Goal: Task Accomplishment & Management: Manage account settings

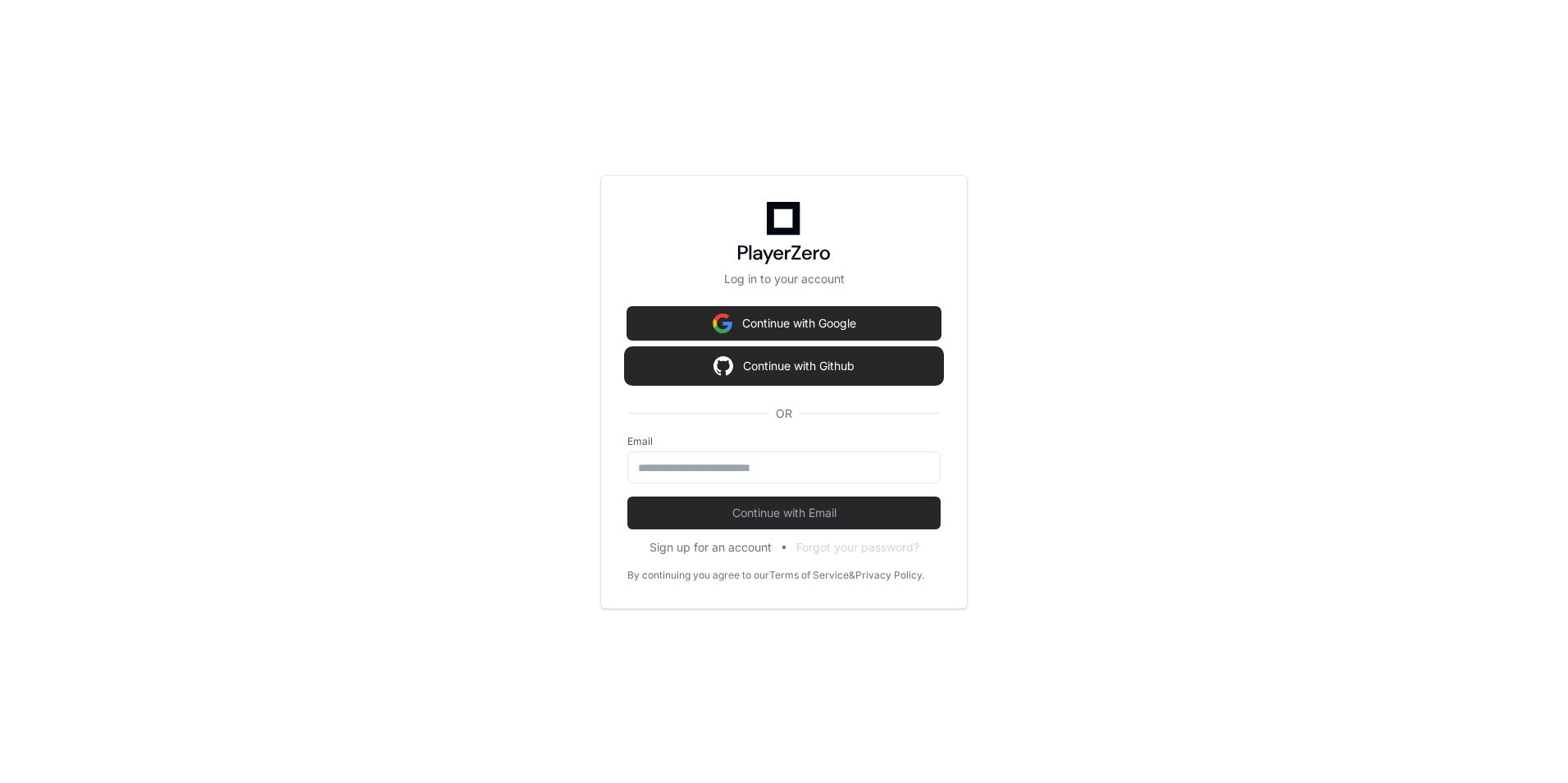
click at [774, 364] on button "Continue with Github" at bounding box center [784, 365] width 313 height 33
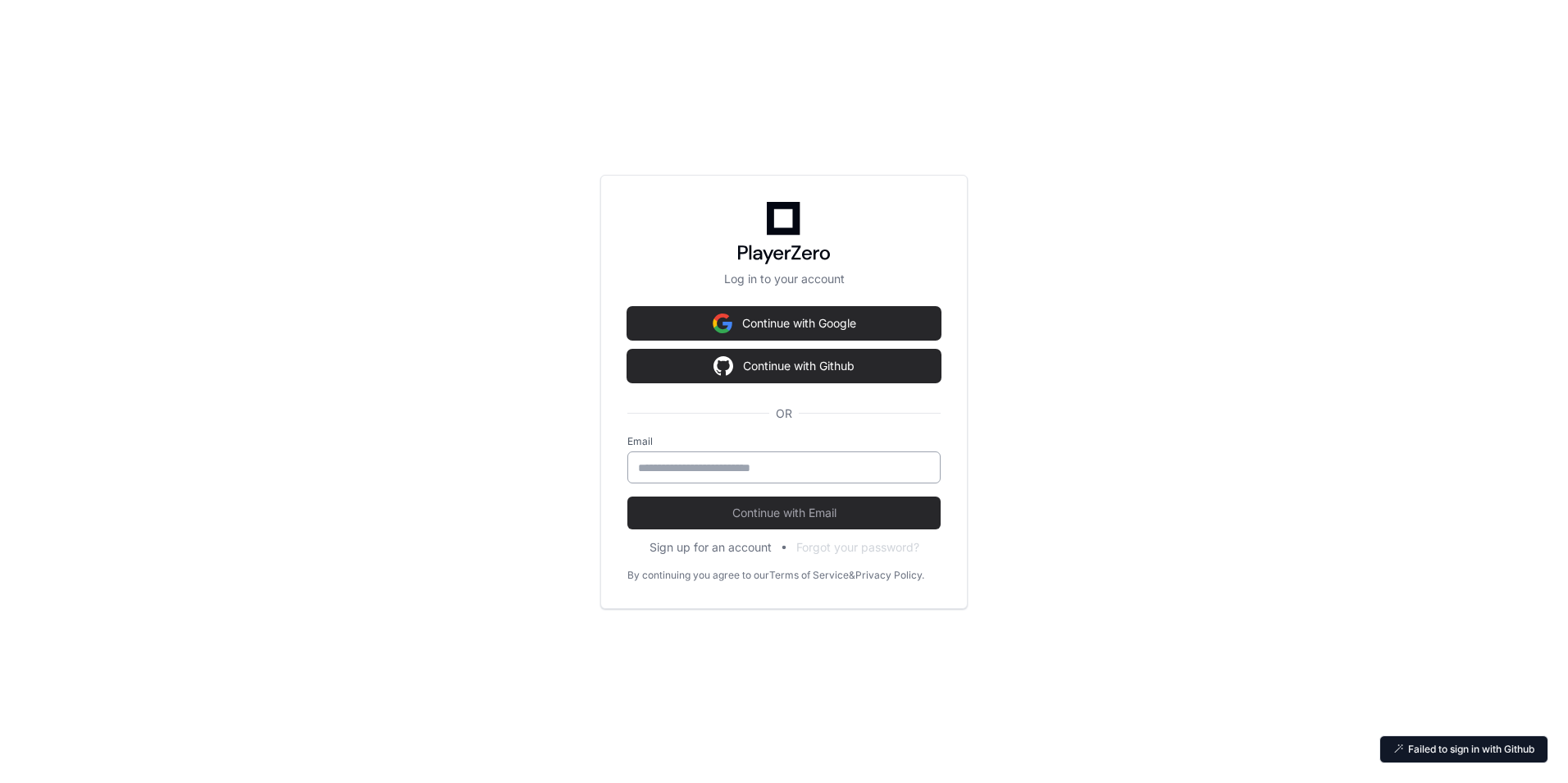
click at [710, 463] on input "email" at bounding box center [784, 467] width 292 height 17
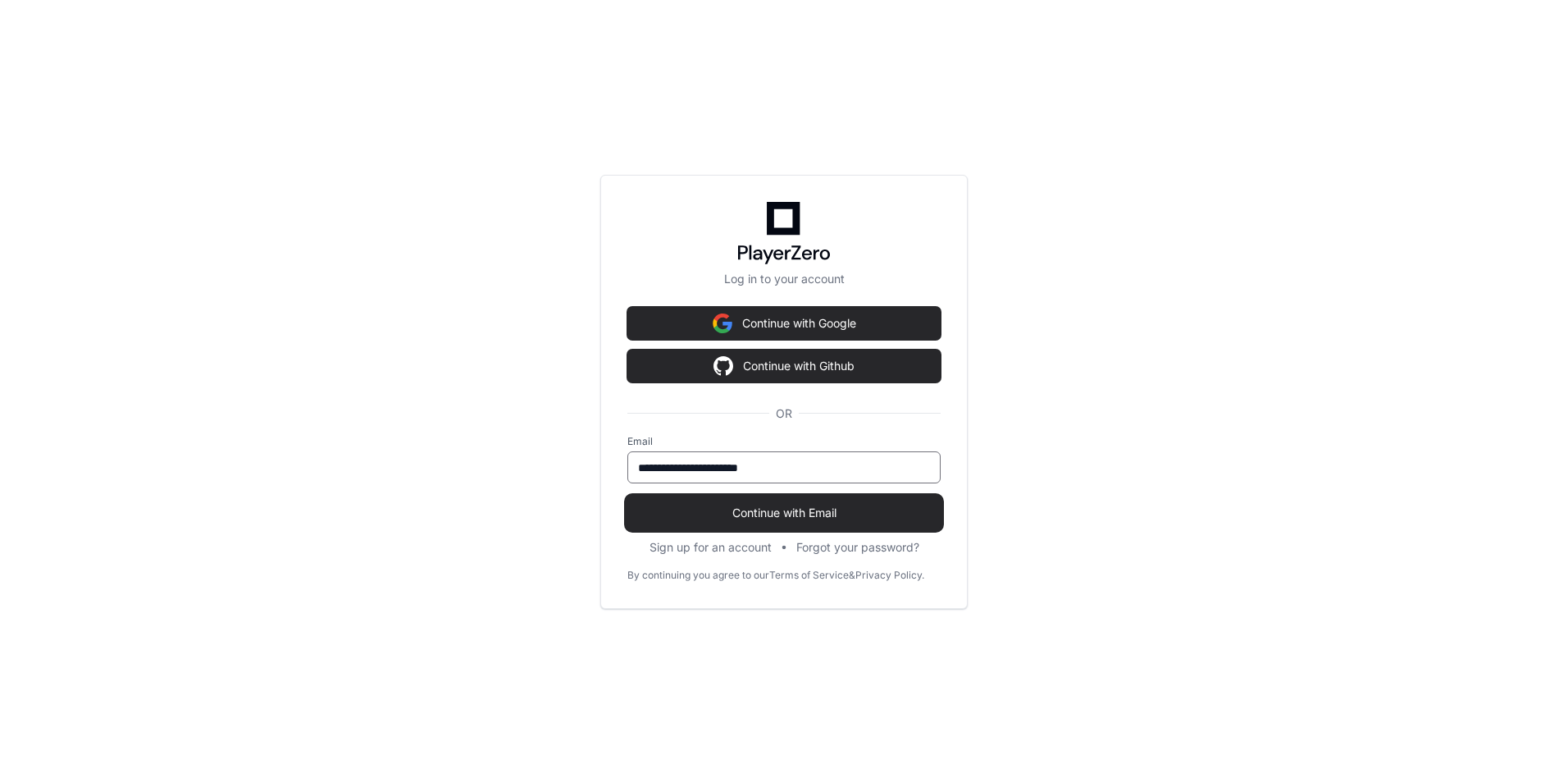
type input "**********"
click at [708, 518] on span "Continue with Email" at bounding box center [784, 512] width 313 height 17
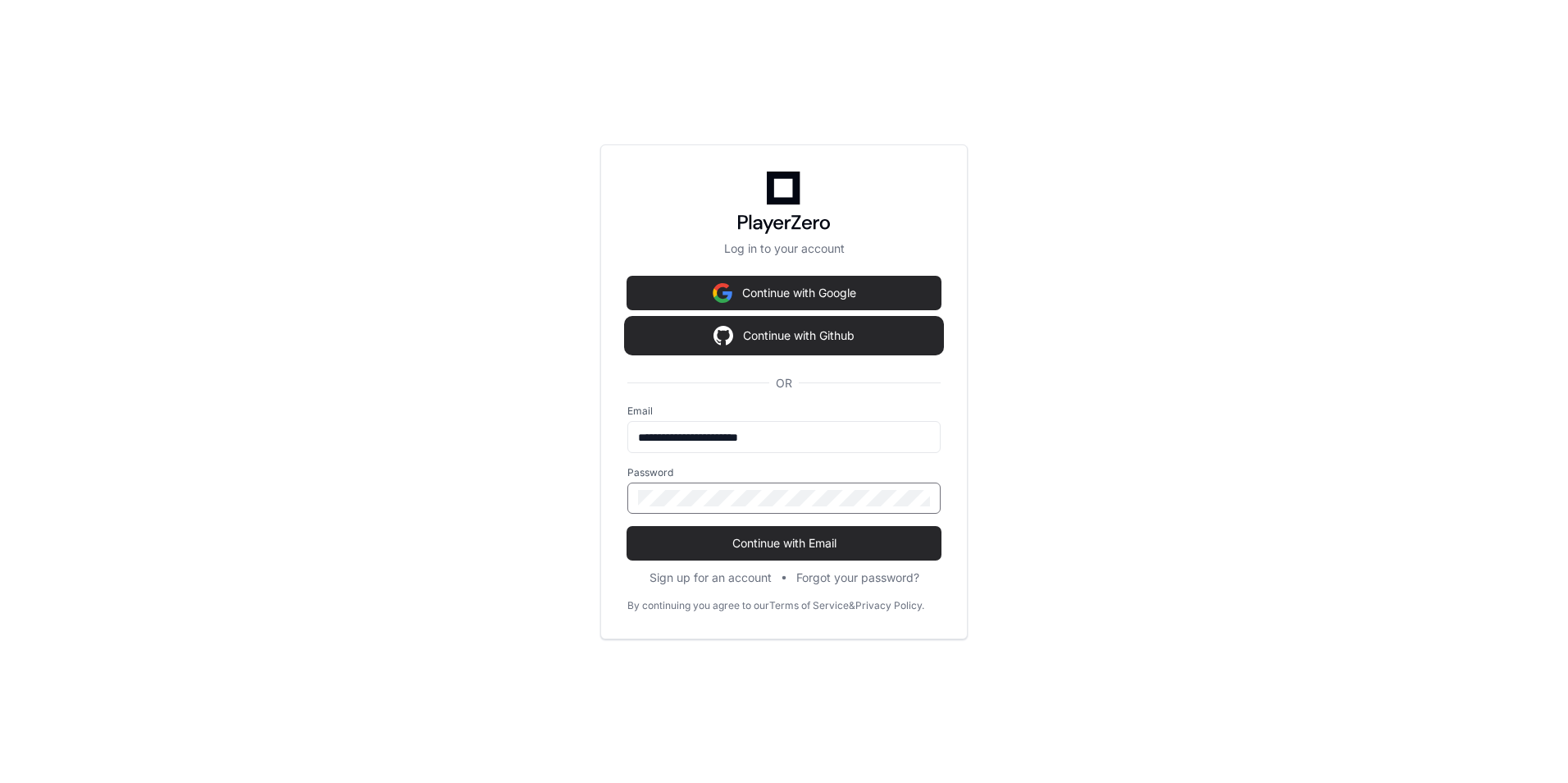
click at [774, 334] on button "Continue with Github" at bounding box center [784, 335] width 313 height 33
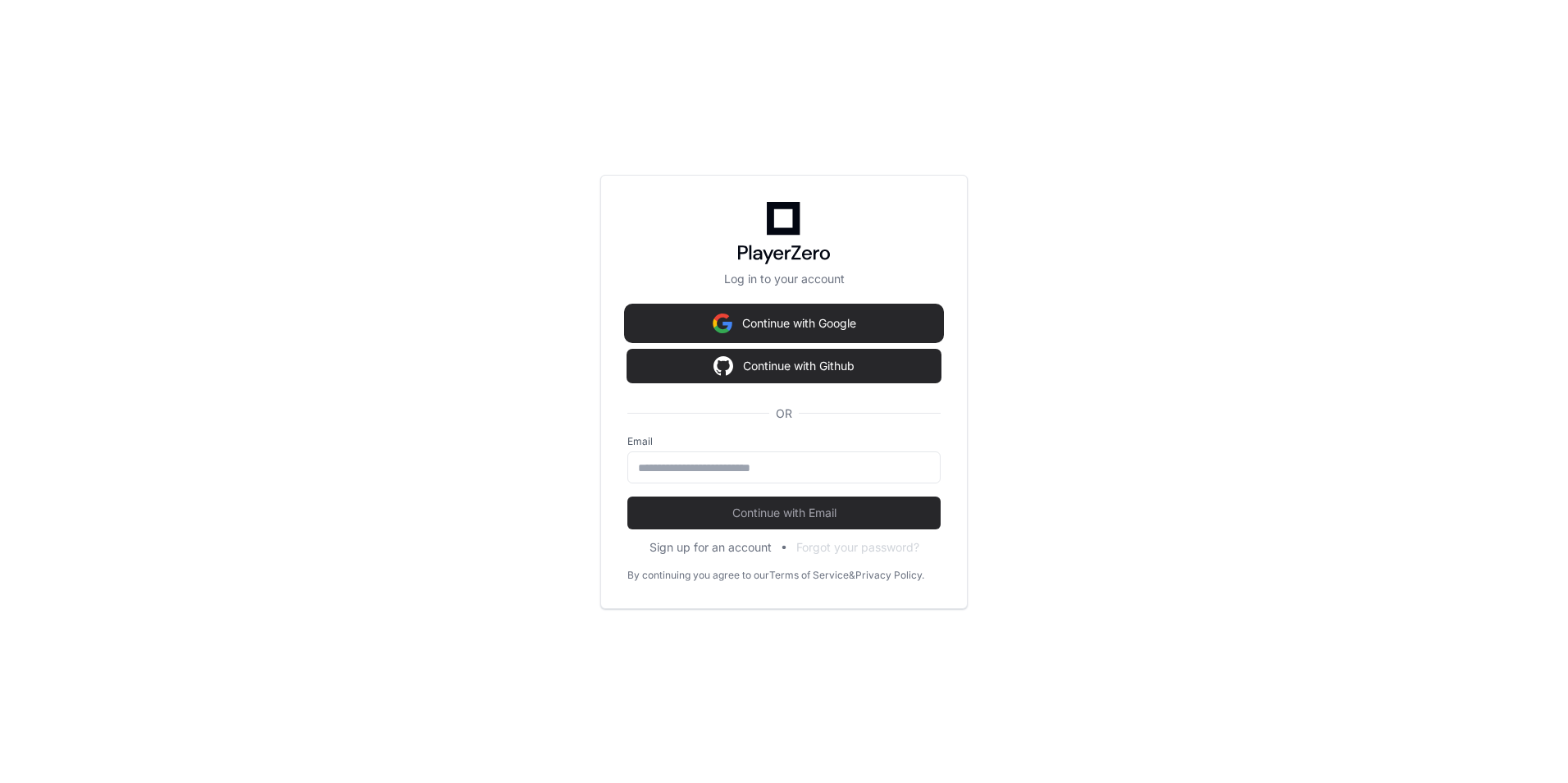
click at [900, 327] on button "Continue with Google" at bounding box center [784, 323] width 313 height 33
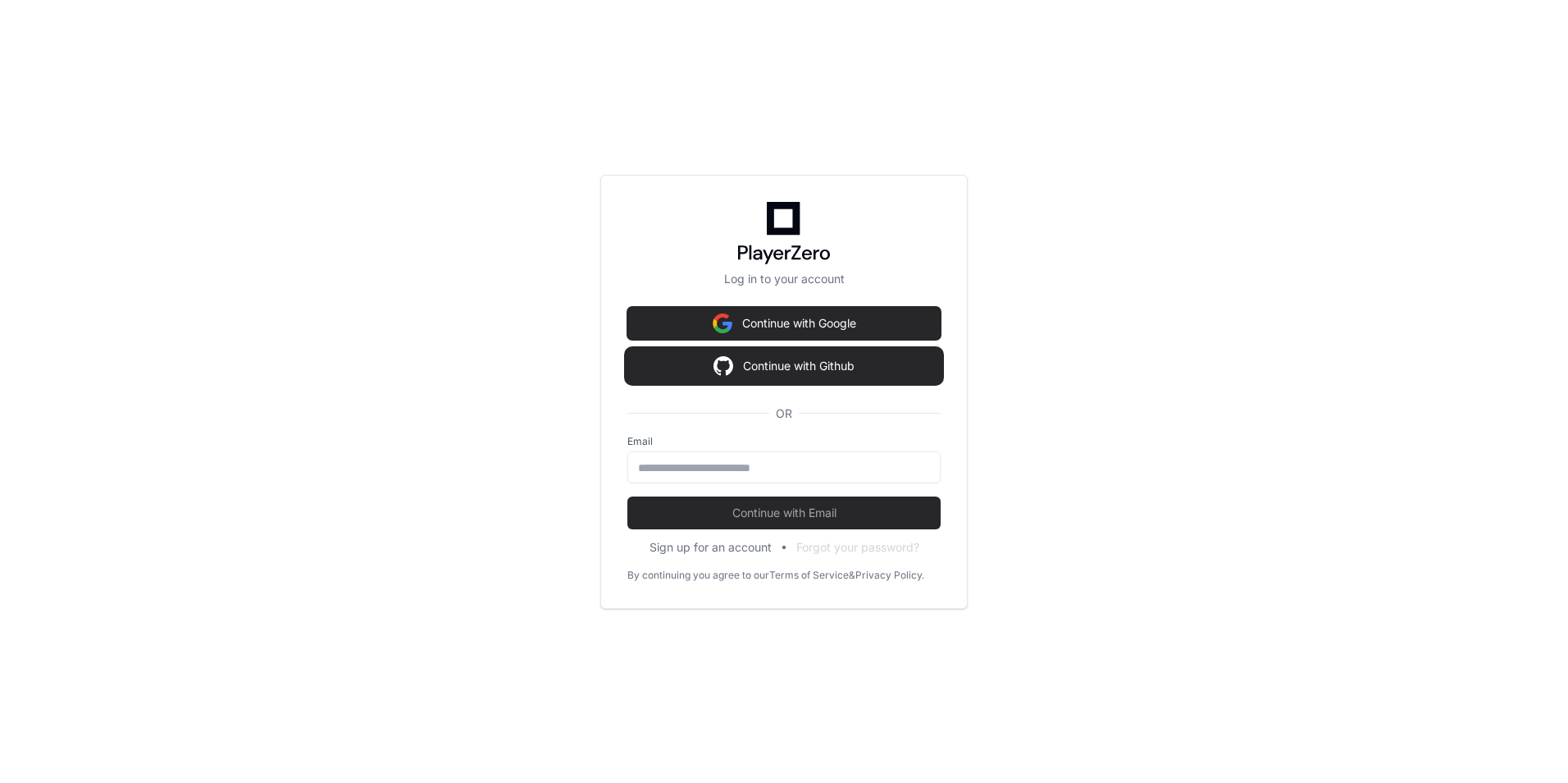
click at [807, 375] on button "Continue with Github" at bounding box center [784, 365] width 313 height 33
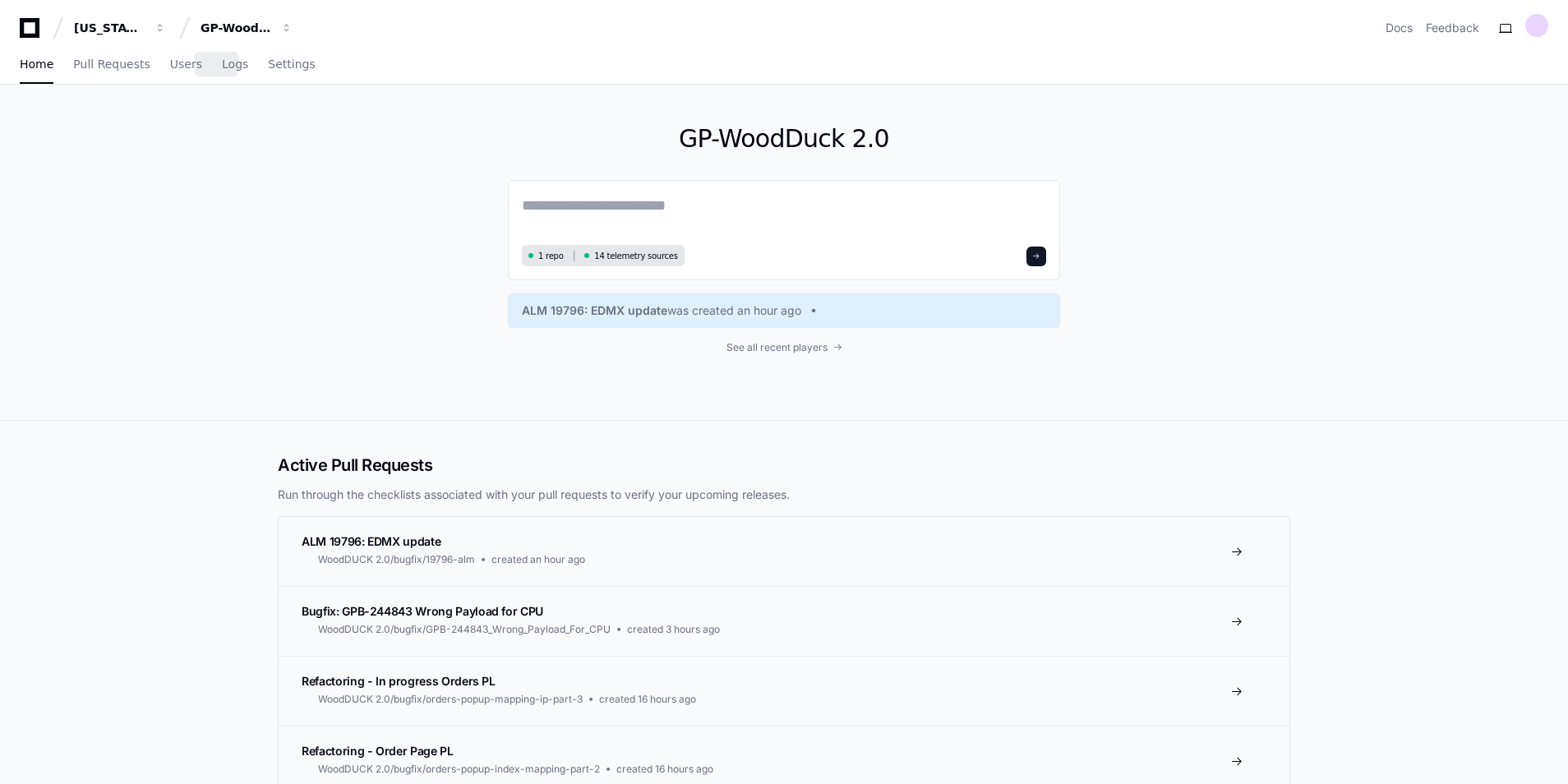
click at [186, 67] on div "Home Pull Requests Users Logs Settings" at bounding box center [168, 65] width 296 height 38
click at [174, 73] on link "Users" at bounding box center [186, 65] width 32 height 38
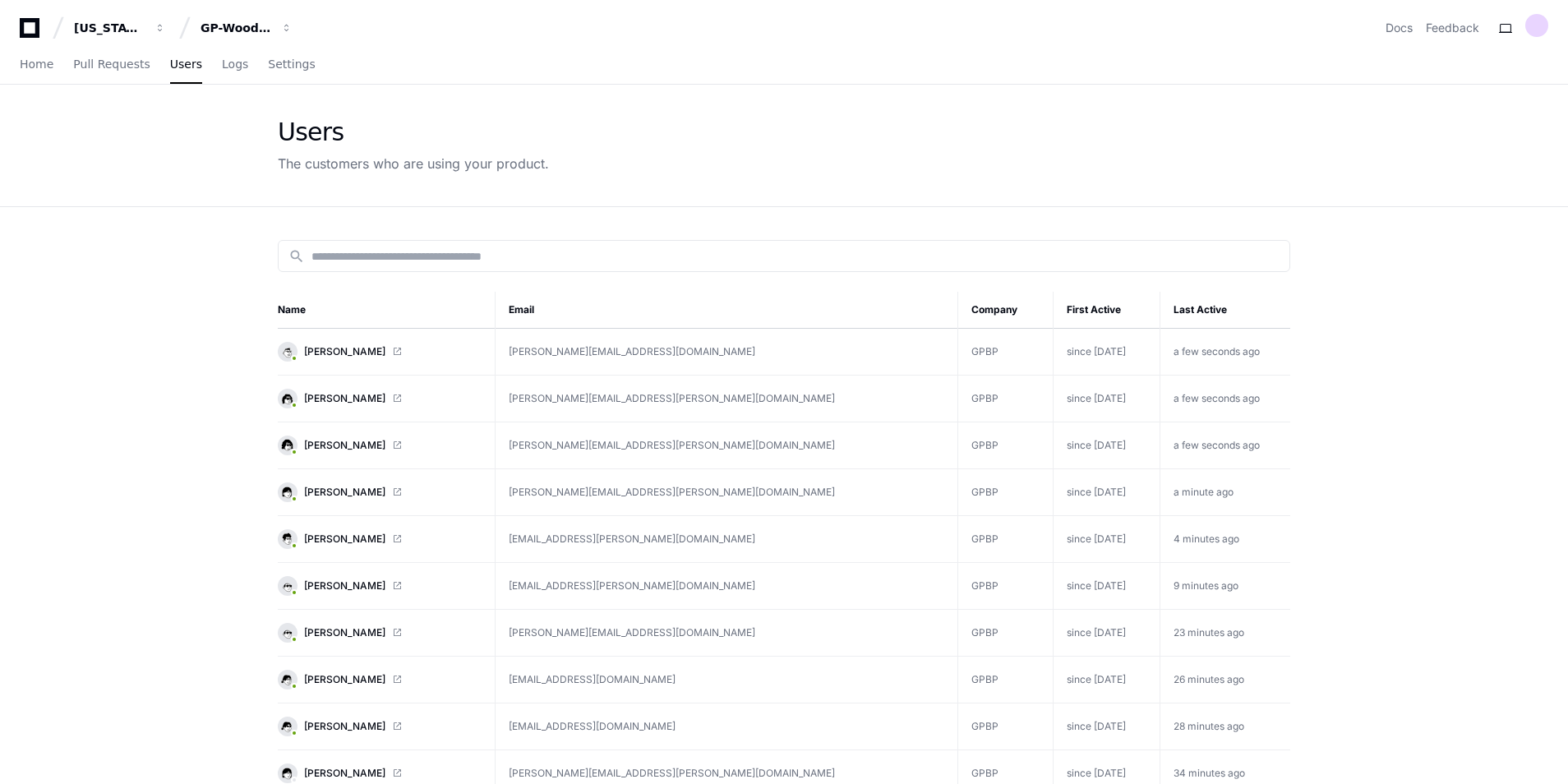
click at [519, 262] on input at bounding box center [795, 256] width 968 height 17
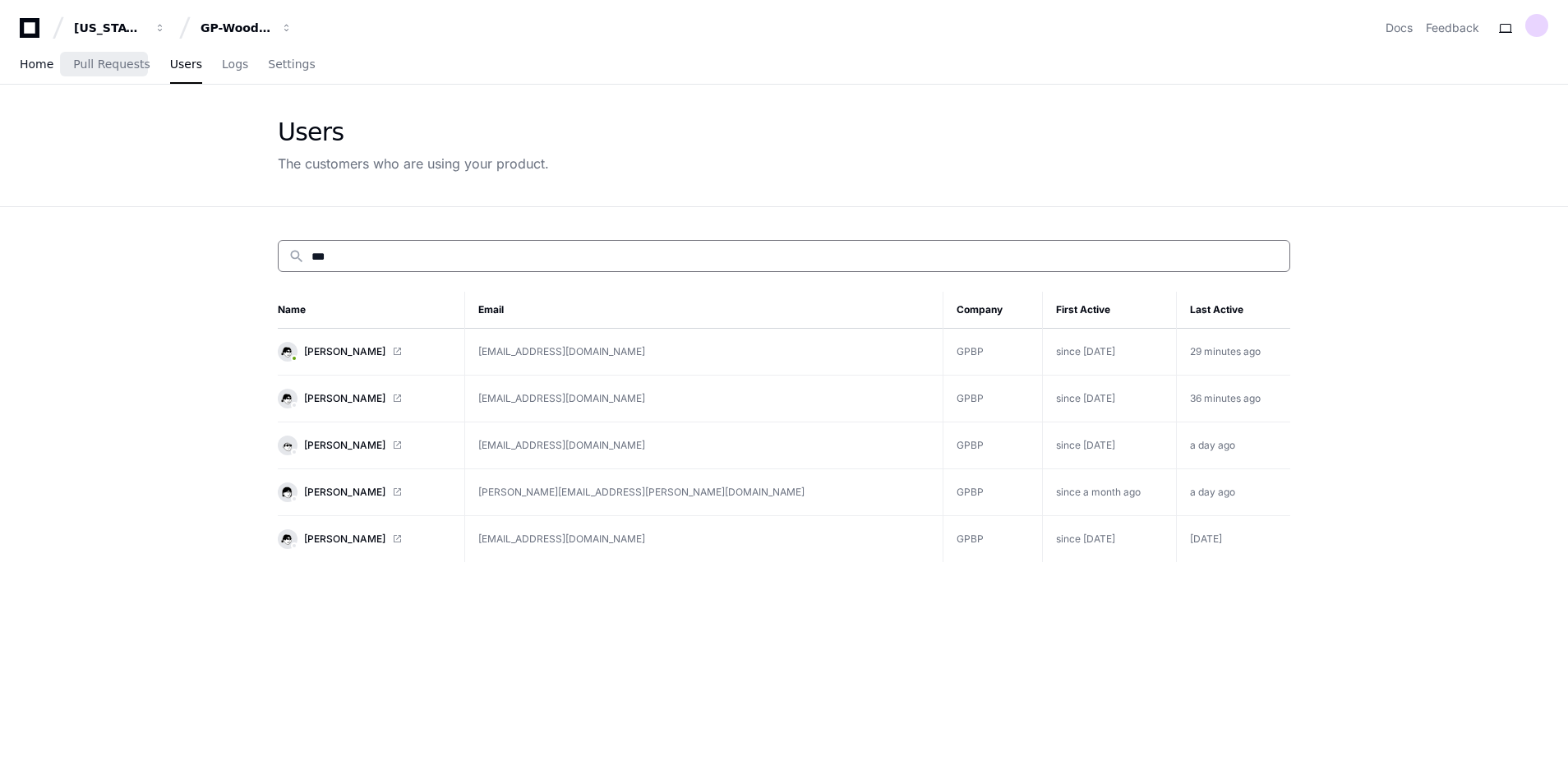
type input "***"
click at [42, 69] on span "Home" at bounding box center [36, 64] width 34 height 10
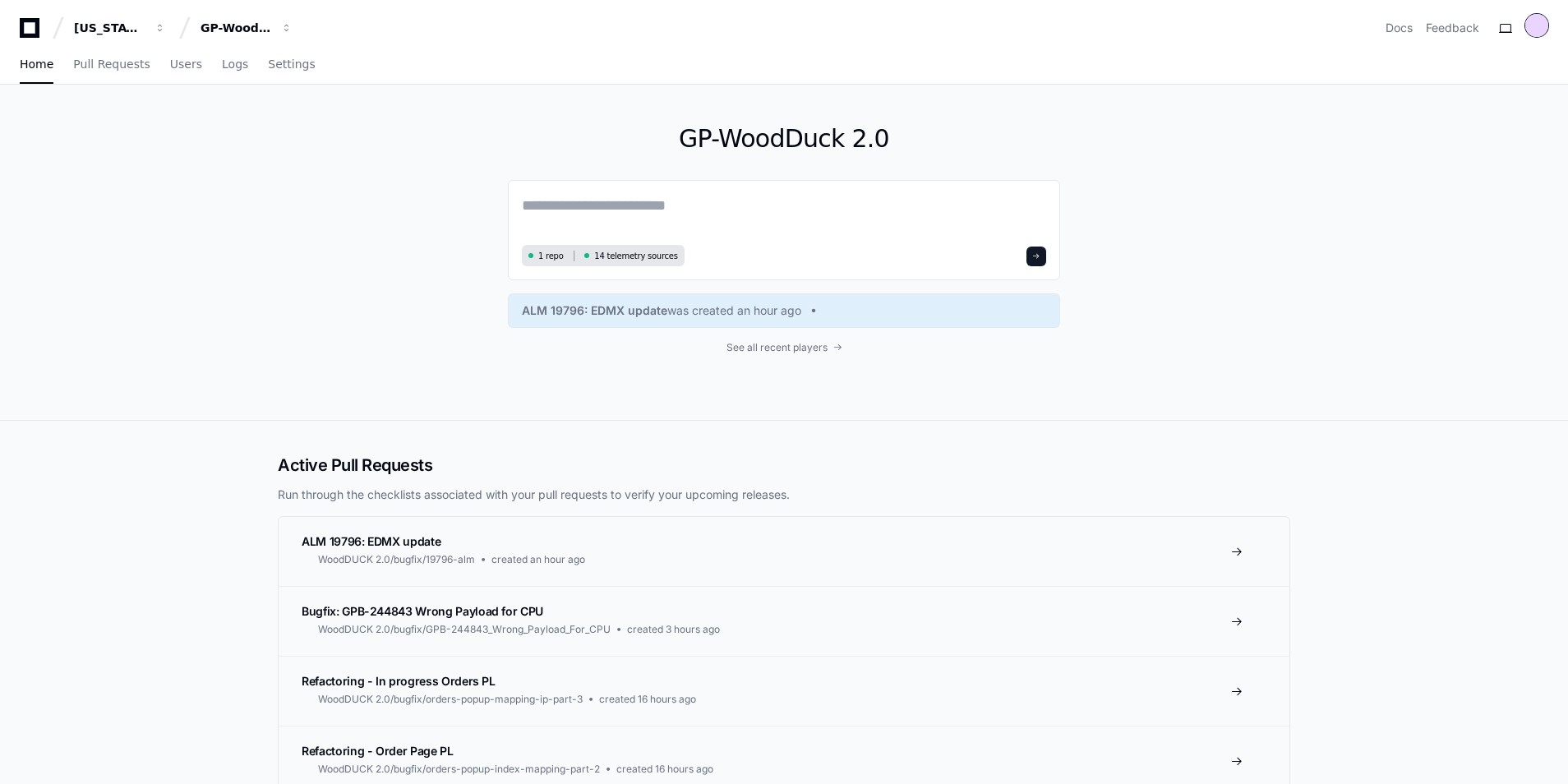
click at [1543, 30] on div at bounding box center [1537, 26] width 23 height 23
click at [117, 65] on span "Pull Requests" at bounding box center [112, 64] width 76 height 10
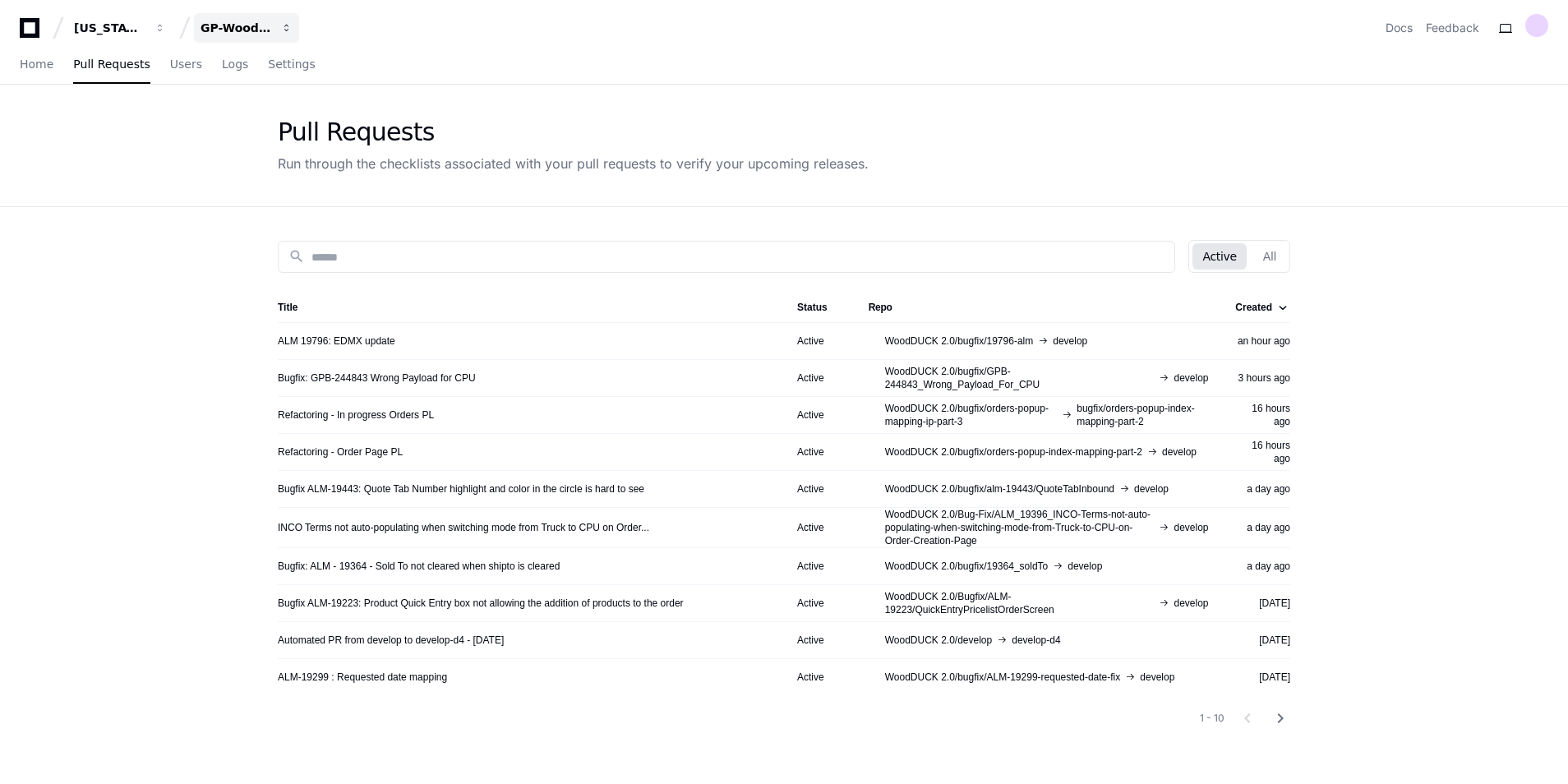
click at [144, 22] on div "GP-WoodDuck 2.0" at bounding box center [109, 27] width 71 height 17
click at [300, 111] on span "GP-WoodDuck 2.0" at bounding box center [285, 120] width 116 height 19
click at [174, 59] on span "Users" at bounding box center [186, 64] width 32 height 10
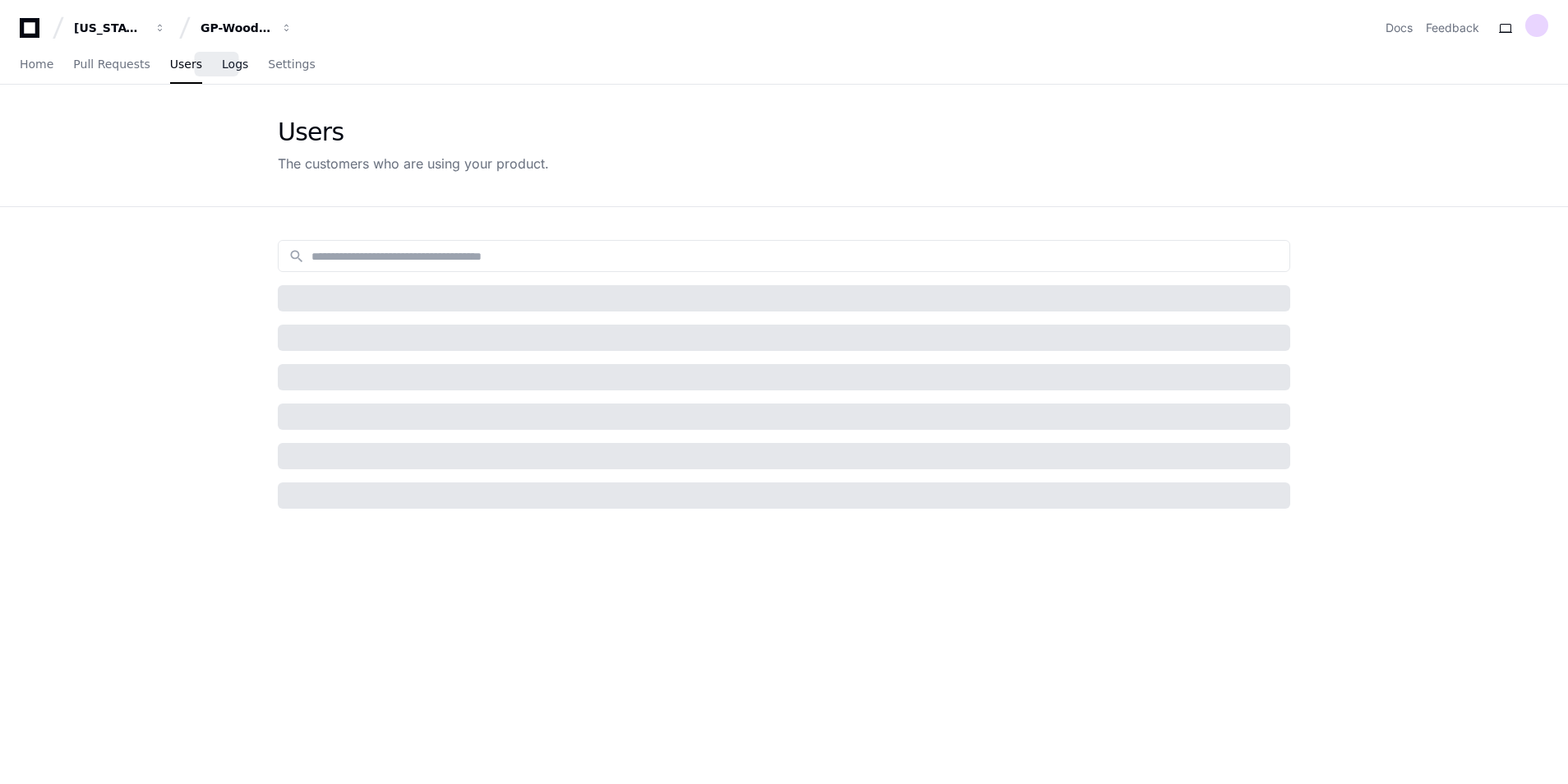
click at [222, 66] on span "Logs" at bounding box center [235, 64] width 27 height 10
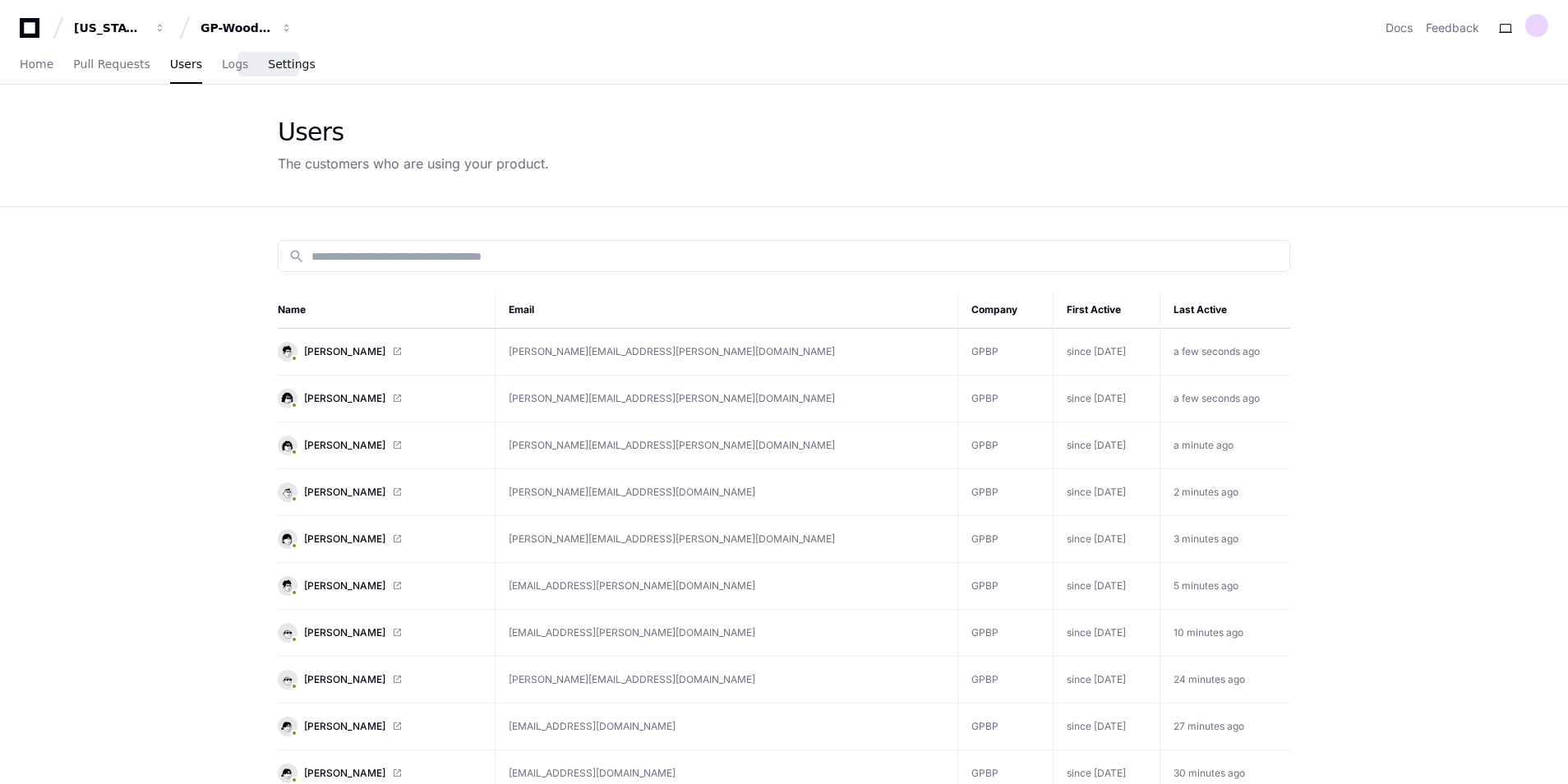
click at [285, 66] on span "Settings" at bounding box center [291, 64] width 47 height 10
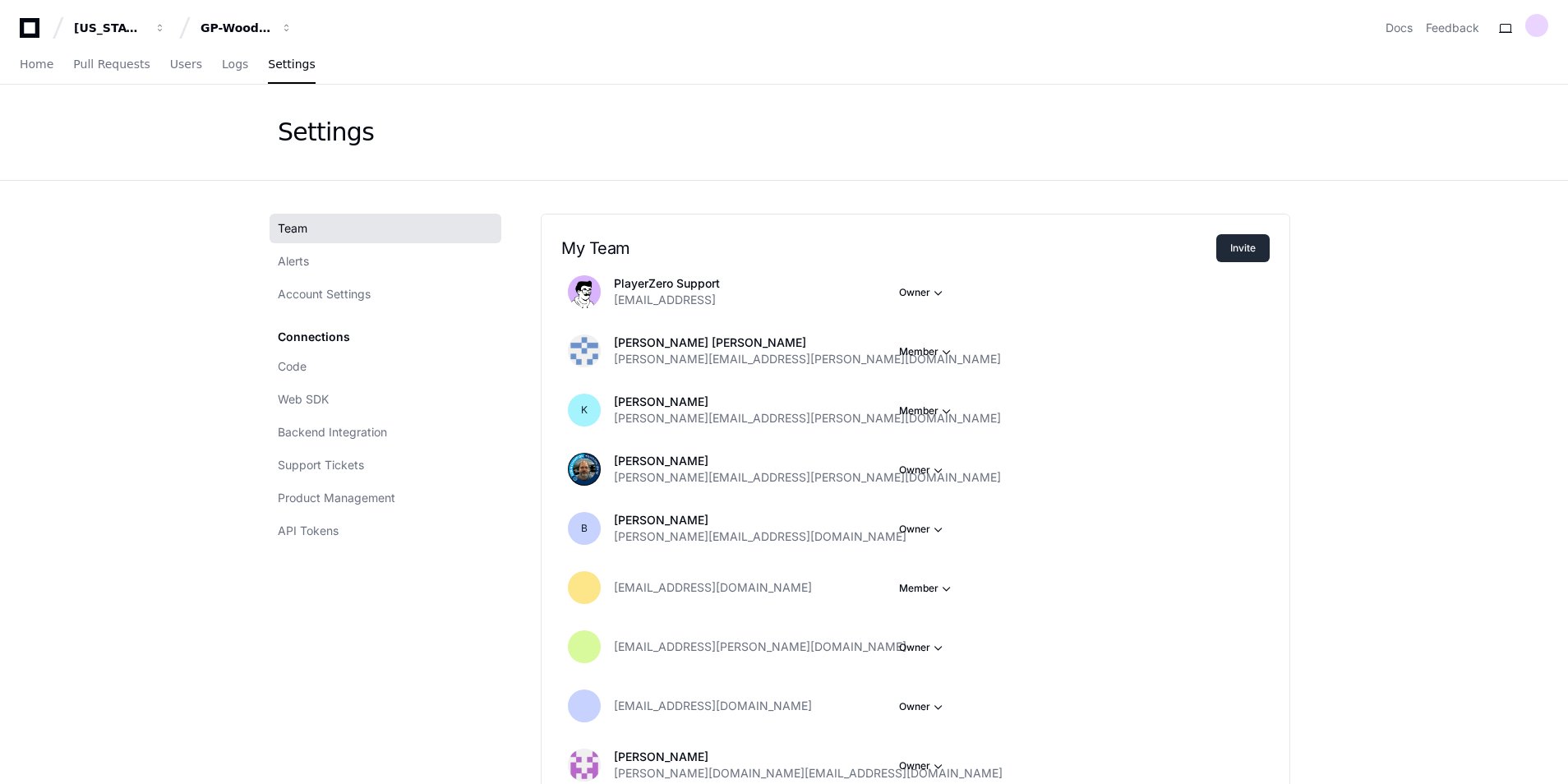
click at [1248, 239] on button "Invite" at bounding box center [1244, 248] width 53 height 28
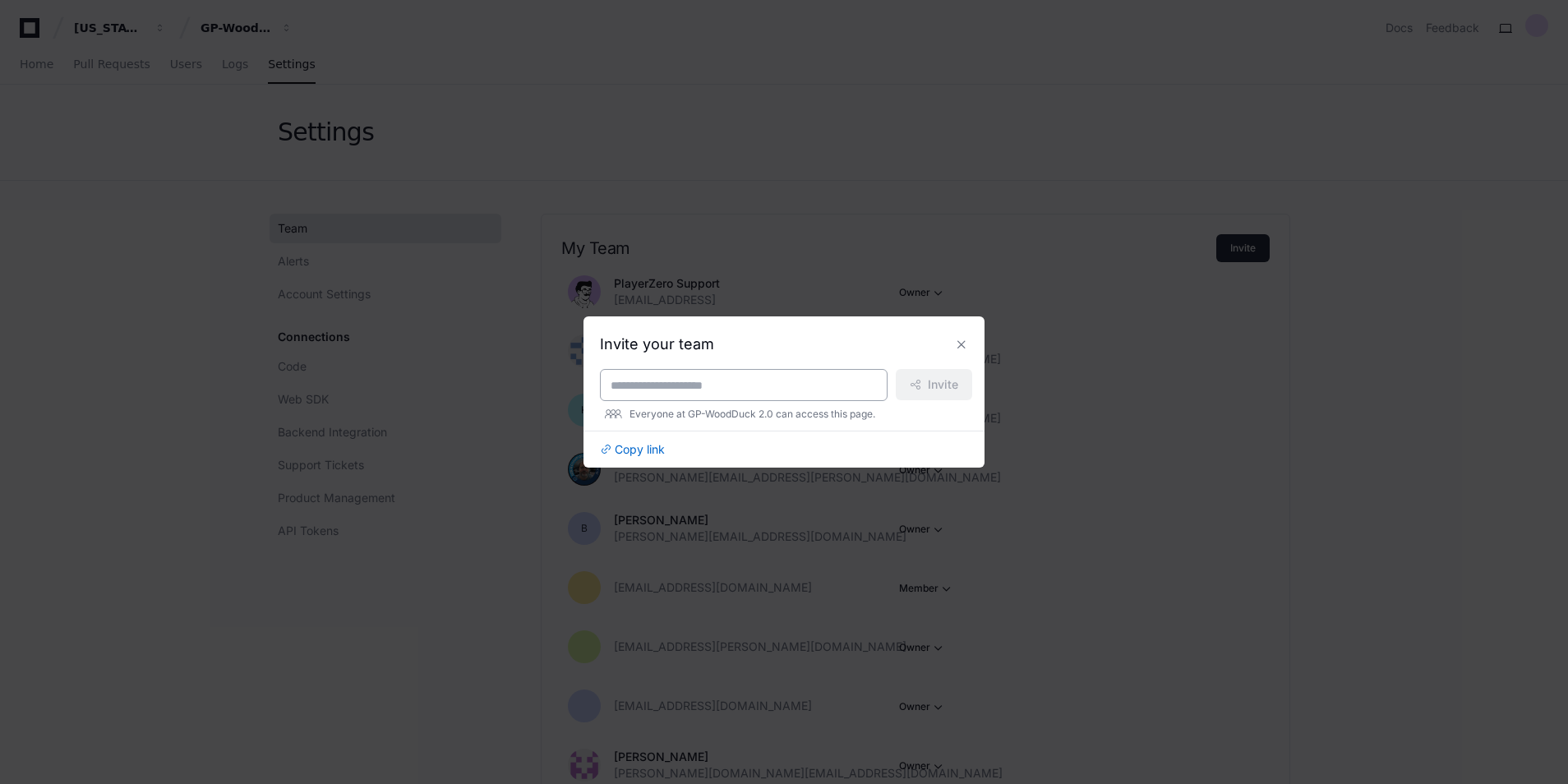
drag, startPoint x: 690, startPoint y: 392, endPoint x: 699, endPoint y: 392, distance: 9.0
click at [696, 392] on input at bounding box center [744, 385] width 266 height 17
click at [649, 452] on span "Copy link" at bounding box center [640, 449] width 51 height 17
click at [639, 397] on div at bounding box center [744, 384] width 288 height 32
drag, startPoint x: 672, startPoint y: 381, endPoint x: 478, endPoint y: 393, distance: 194.4
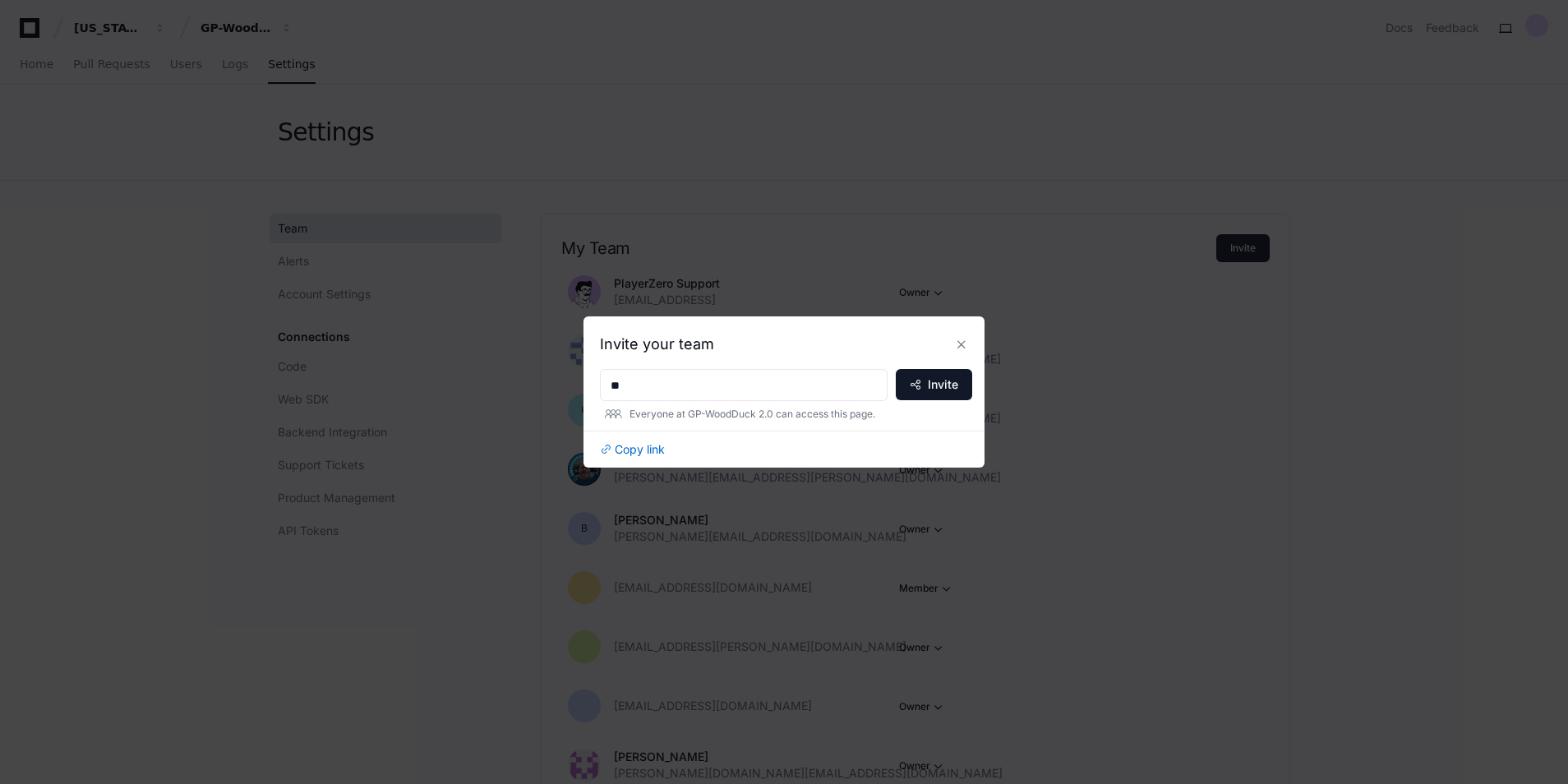
click at [515, 384] on div "Invite your team ** Invite Everyone at GP-WoodDuck 2.0 can access this page. Co…" at bounding box center [784, 392] width 1568 height 784
paste input "**********"
type input "**********"
click at [922, 380] on button "Invite" at bounding box center [934, 384] width 76 height 31
